Goal: Task Accomplishment & Management: Use online tool/utility

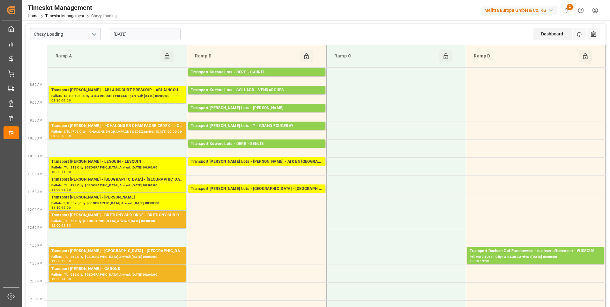
scroll to position [32, 0]
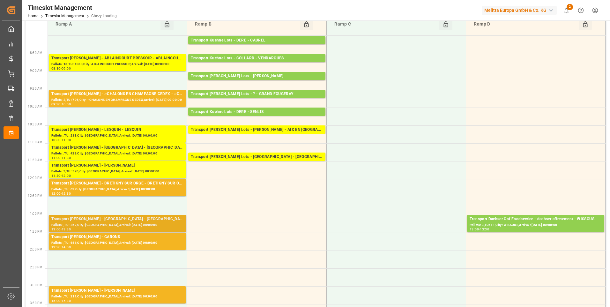
click at [57, 224] on div "Pallets: ,TU: 262,City: [GEOGRAPHIC_DATA],Arrival: [DATE] 00:00:00" at bounding box center [117, 224] width 132 height 5
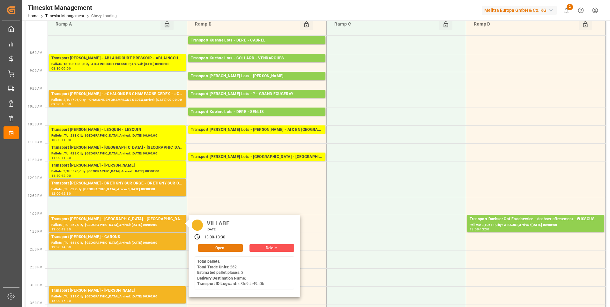
click at [217, 249] on button "Open" at bounding box center [220, 248] width 45 height 8
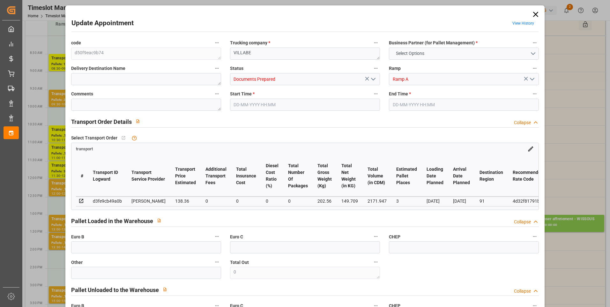
type input "3"
type input "138.36"
type input "0"
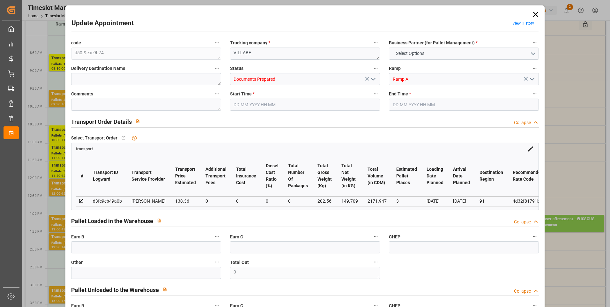
type input "133.6834"
type input "-4.6766"
type input "0"
type input "149.709"
type input "271.56"
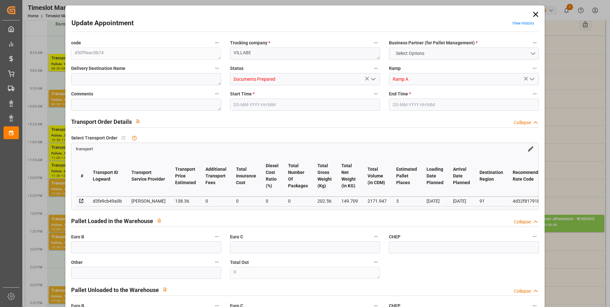
type input "2171.947"
type input "91"
type input "0"
type input "262"
type input "3"
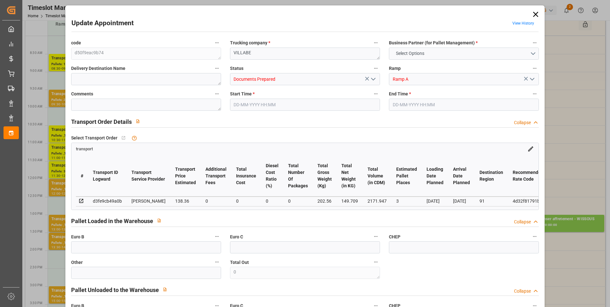
type input "101"
type input "202.56"
type input "0"
type input "4710.8598"
type input "0"
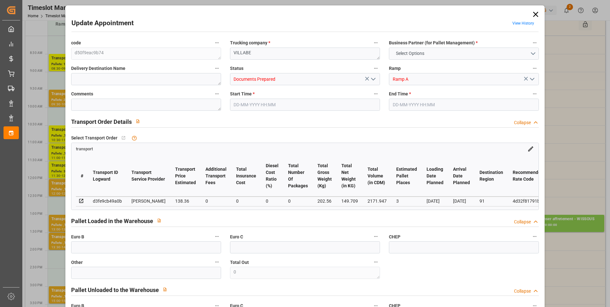
type input "0"
type input "21"
type input "35"
type input "[DATE] 13:00"
type input "[DATE] 13:30"
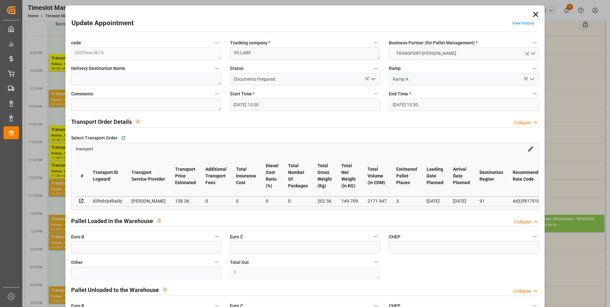
type input "[DATE] 17:03"
type input "[DATE] 11:29"
type input "[DATE]"
click at [372, 77] on icon "open menu" at bounding box center [374, 79] width 8 height 8
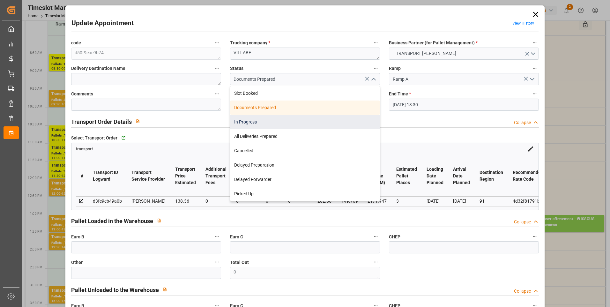
click at [245, 121] on div "In Progress" at bounding box center [304, 122] width 149 height 14
type input "In Progress"
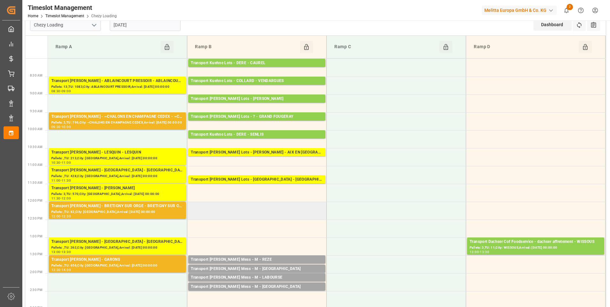
scroll to position [0, 0]
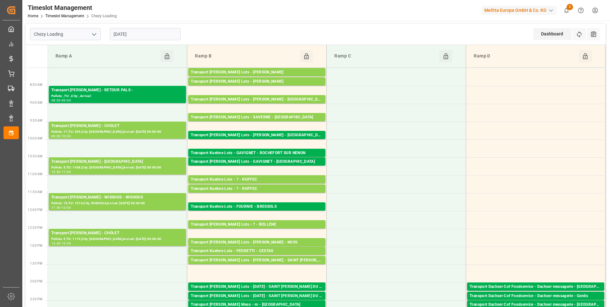
click at [95, 34] on polyline "open menu" at bounding box center [94, 35] width 4 height 2
click at [61, 62] on div "Chezy Unloading" at bounding box center [65, 63] width 70 height 14
type input "Chezy Unloading"
